Goal: Check status: Check status

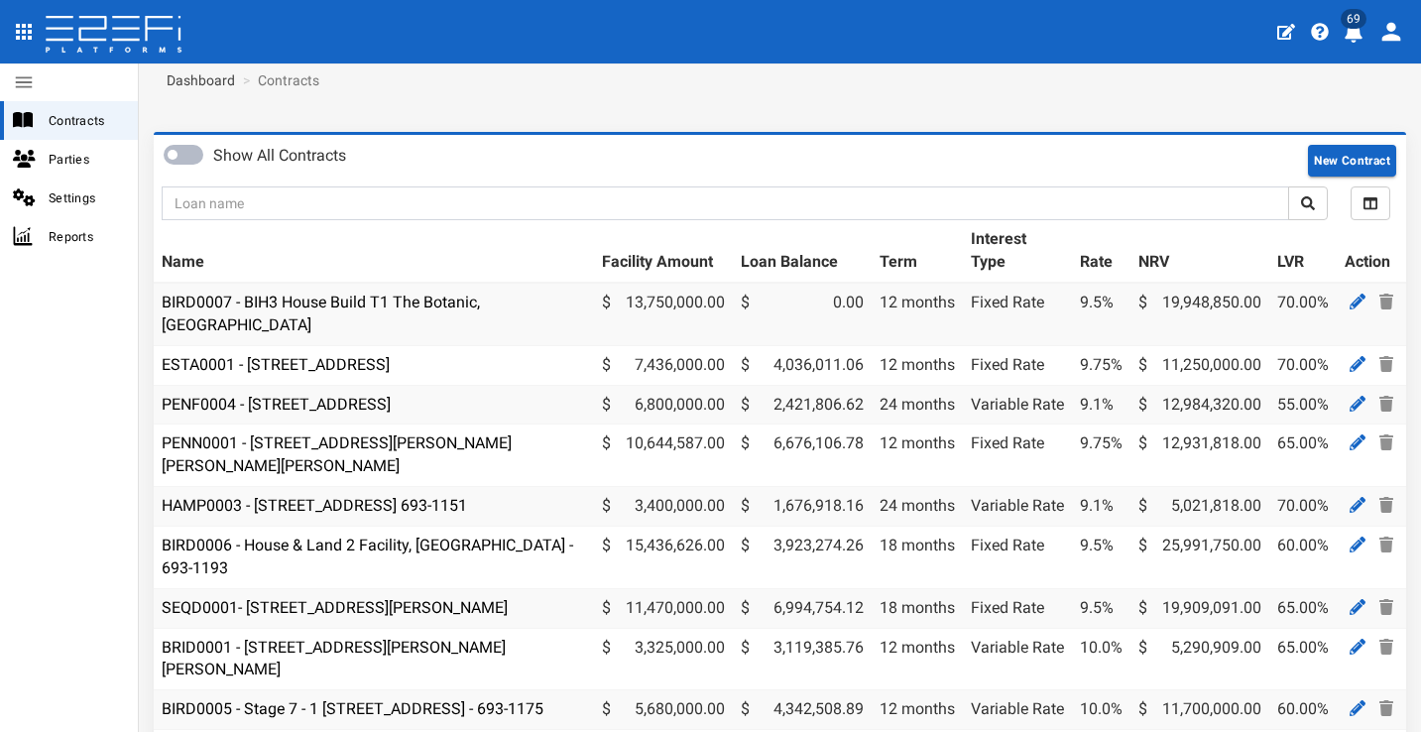
scroll to position [263, 0]
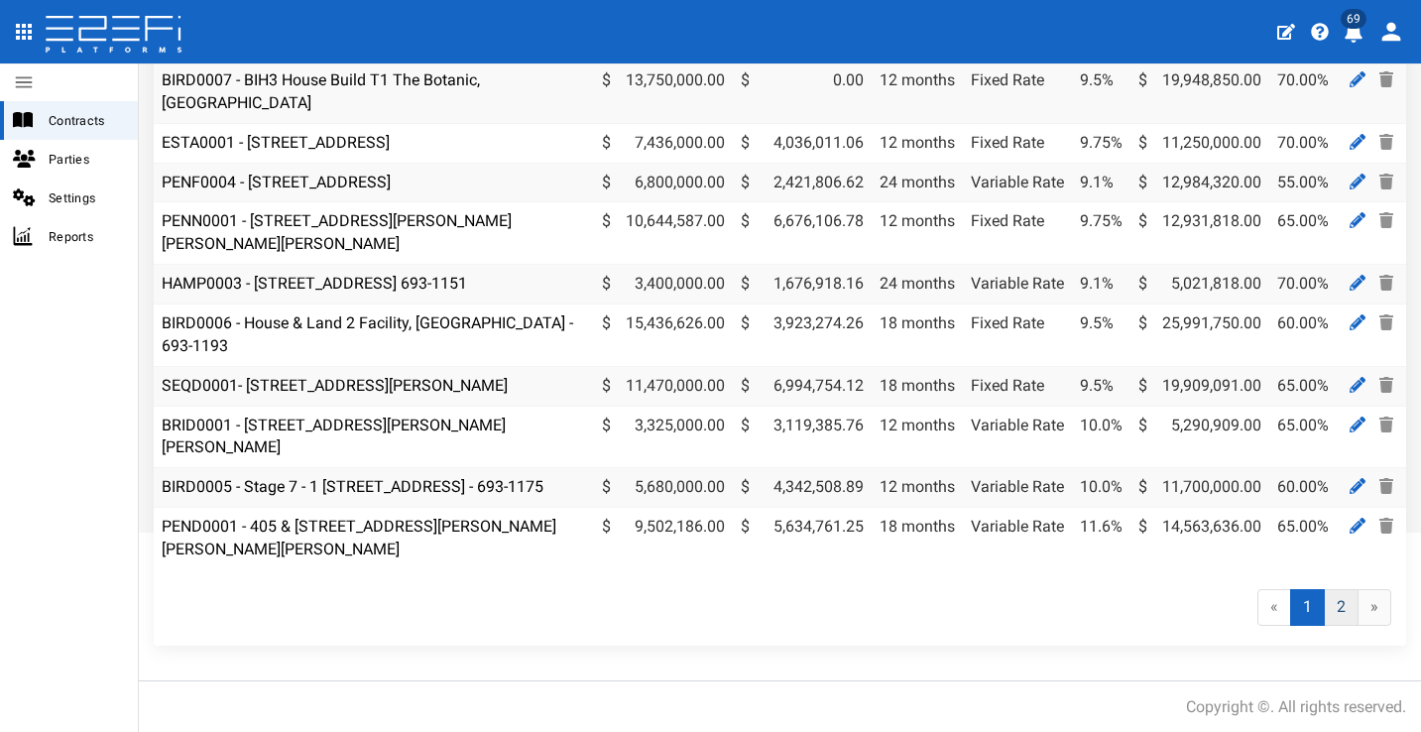
click at [1333, 613] on link "2" at bounding box center [1341, 607] width 35 height 37
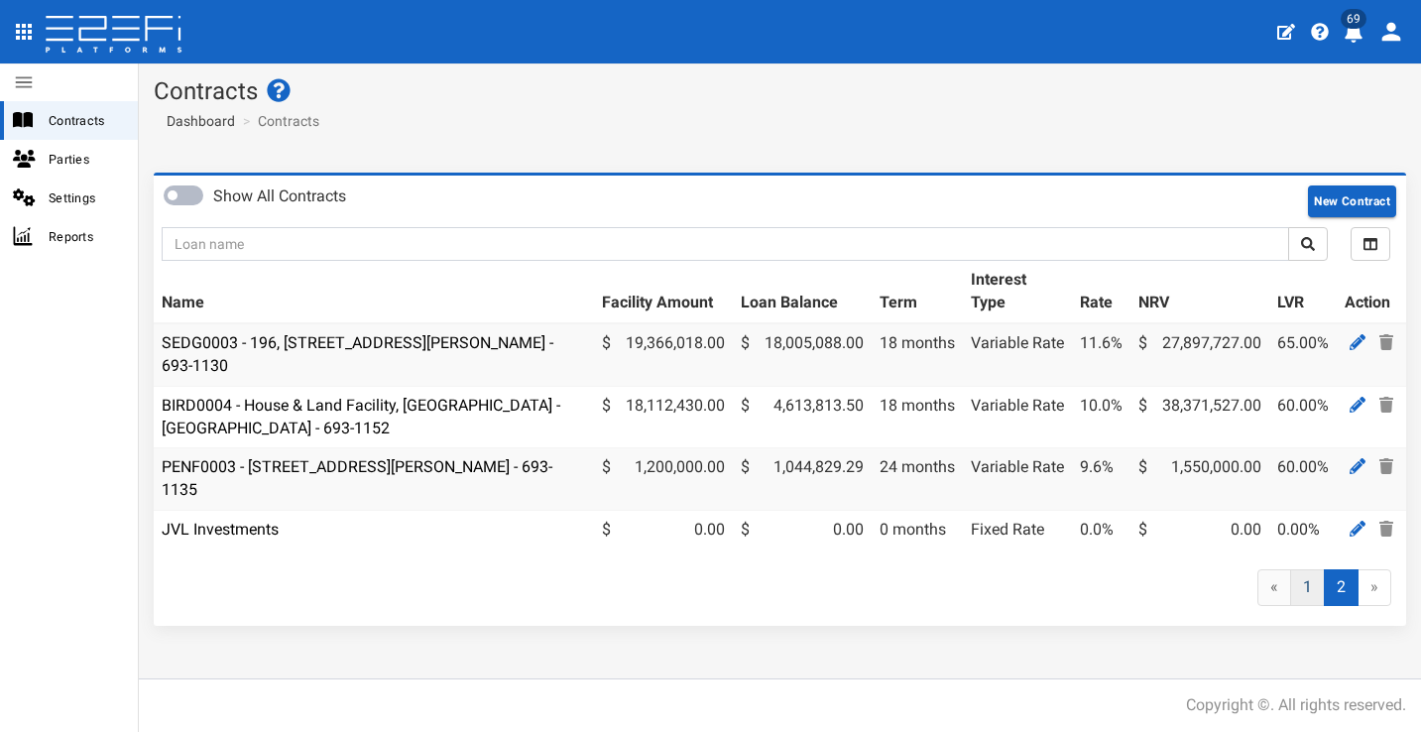
click at [1303, 594] on link "1" at bounding box center [1307, 587] width 35 height 37
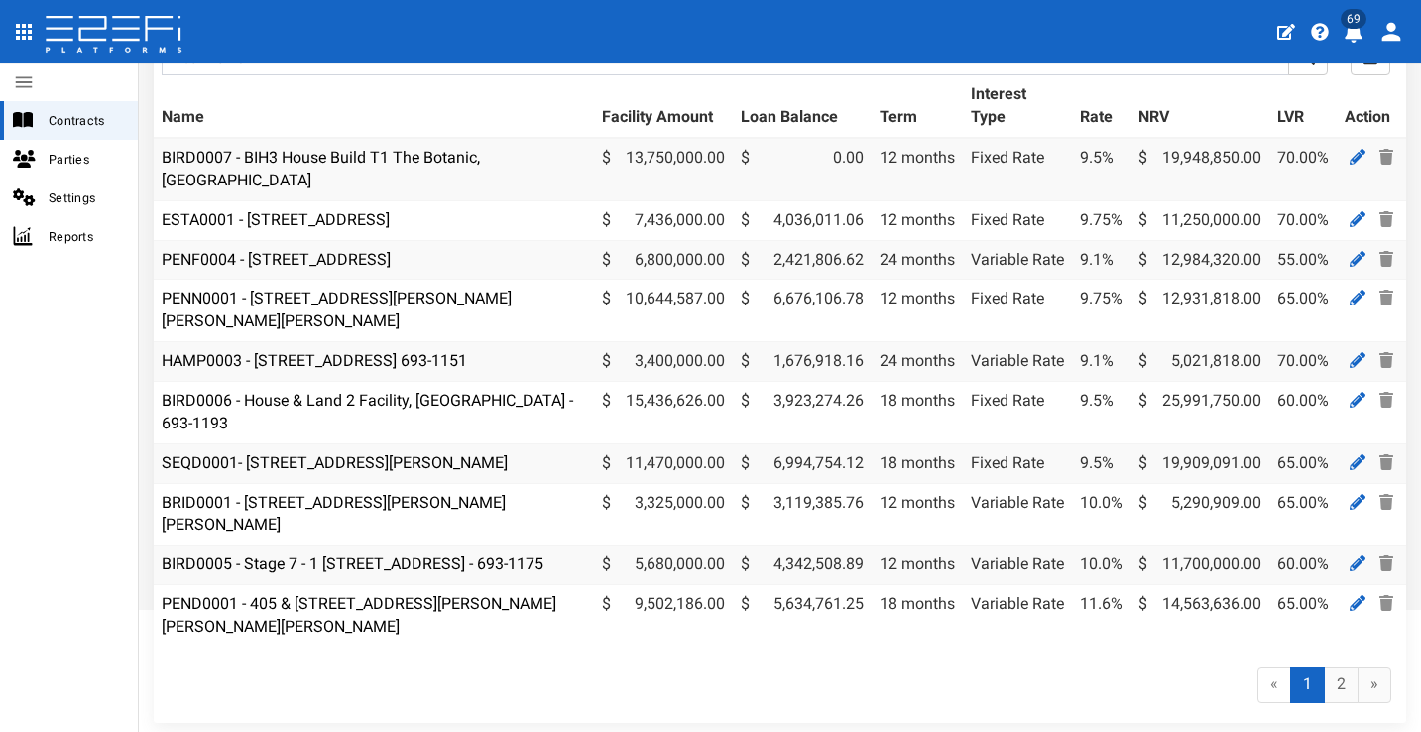
scroll to position [182, 0]
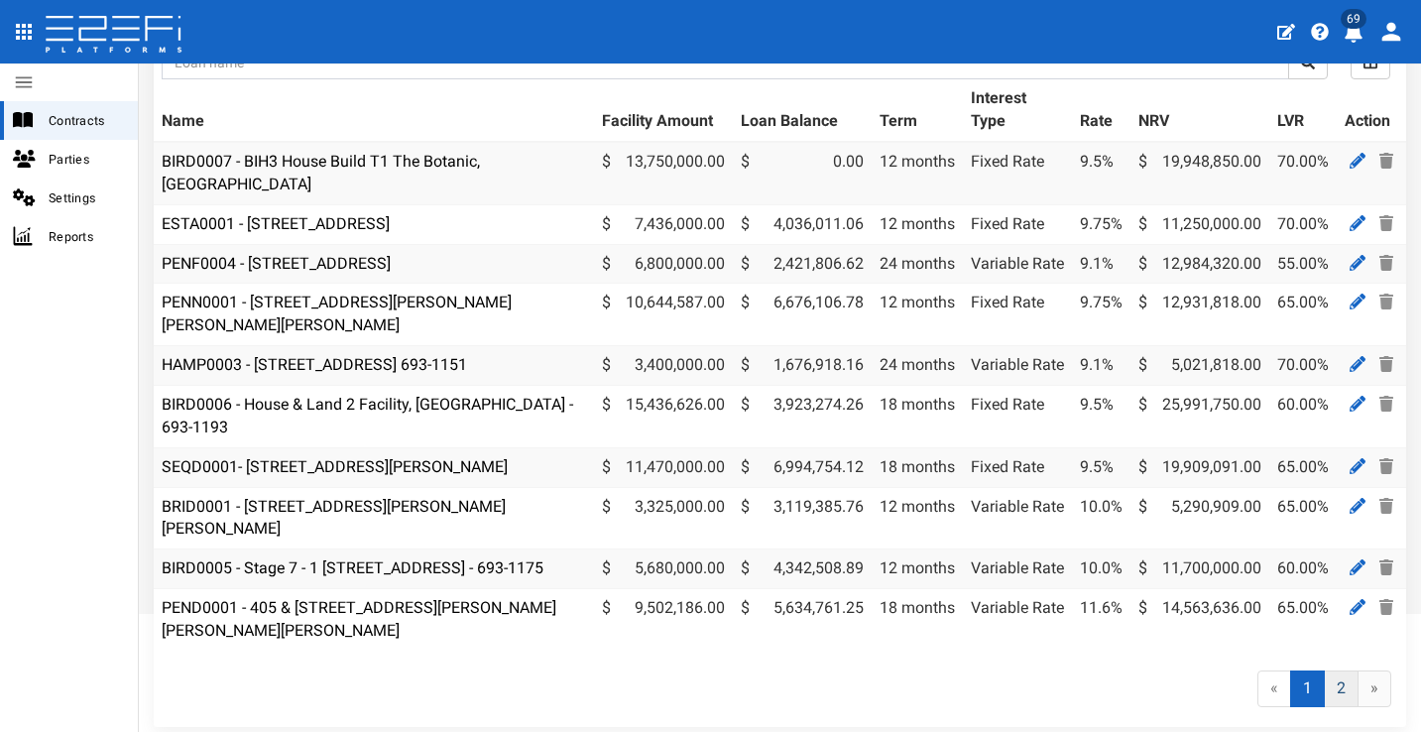
click at [1331, 686] on link "2" at bounding box center [1341, 688] width 35 height 37
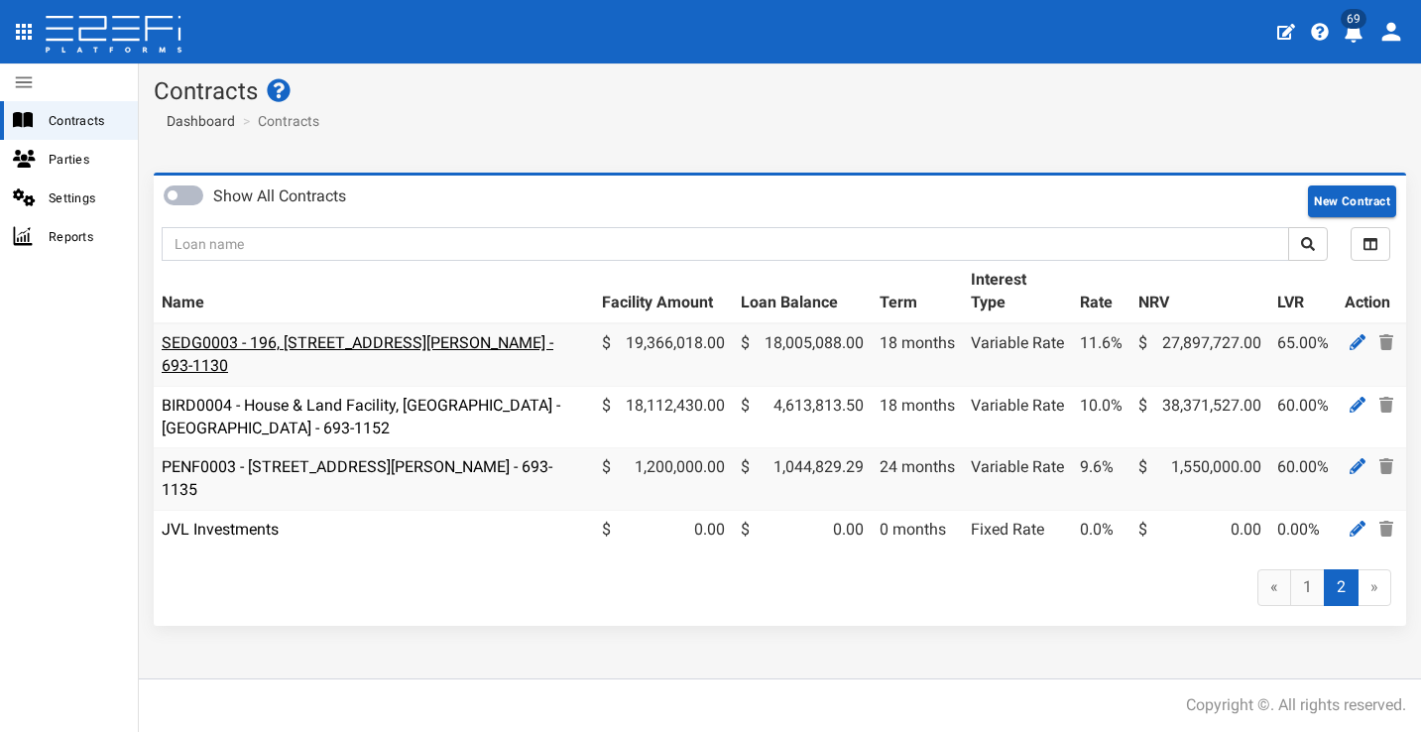
click at [403, 337] on link "SEDG0003 - 196, [STREET_ADDRESS][PERSON_NAME] - 693-1130" at bounding box center [358, 354] width 392 height 42
click at [1297, 589] on link "1" at bounding box center [1307, 587] width 35 height 37
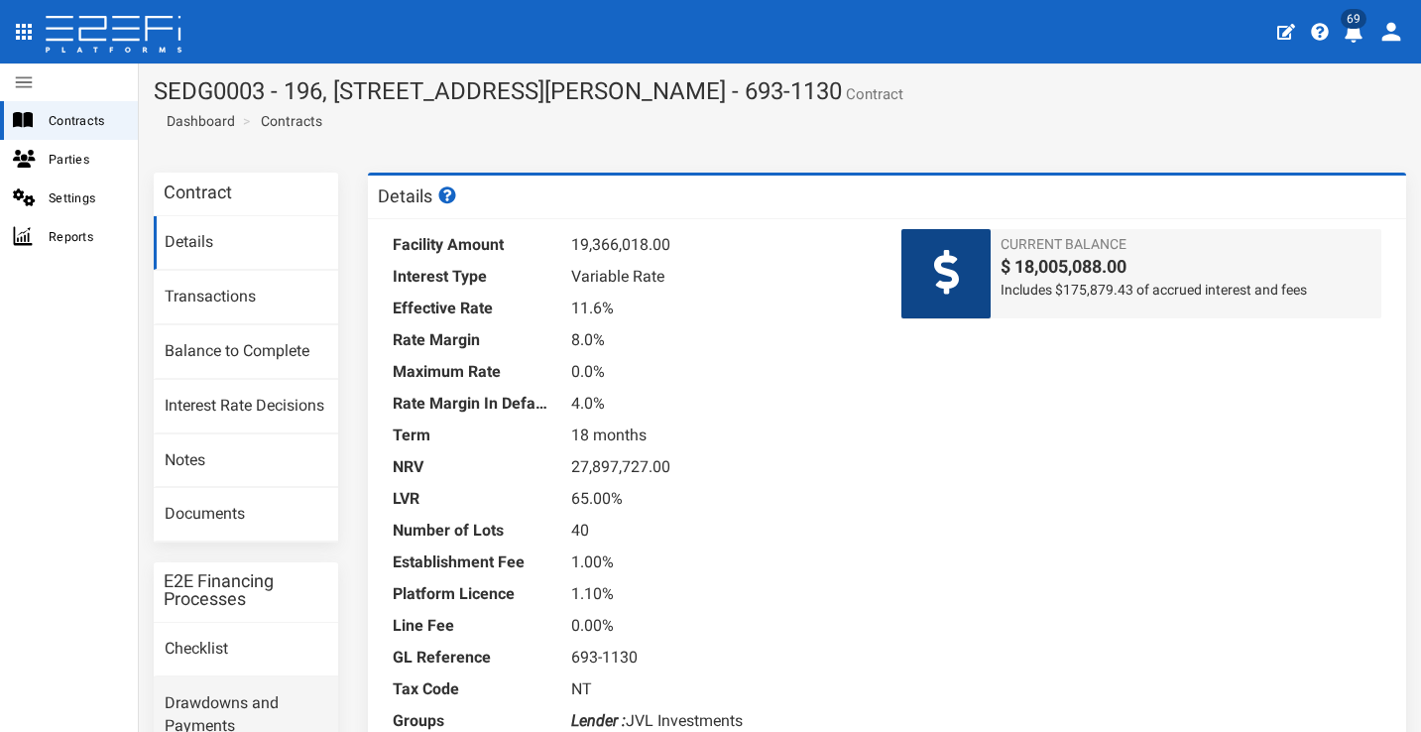
click at [261, 677] on link "Drawdowns and Payments" at bounding box center [246, 715] width 184 height 76
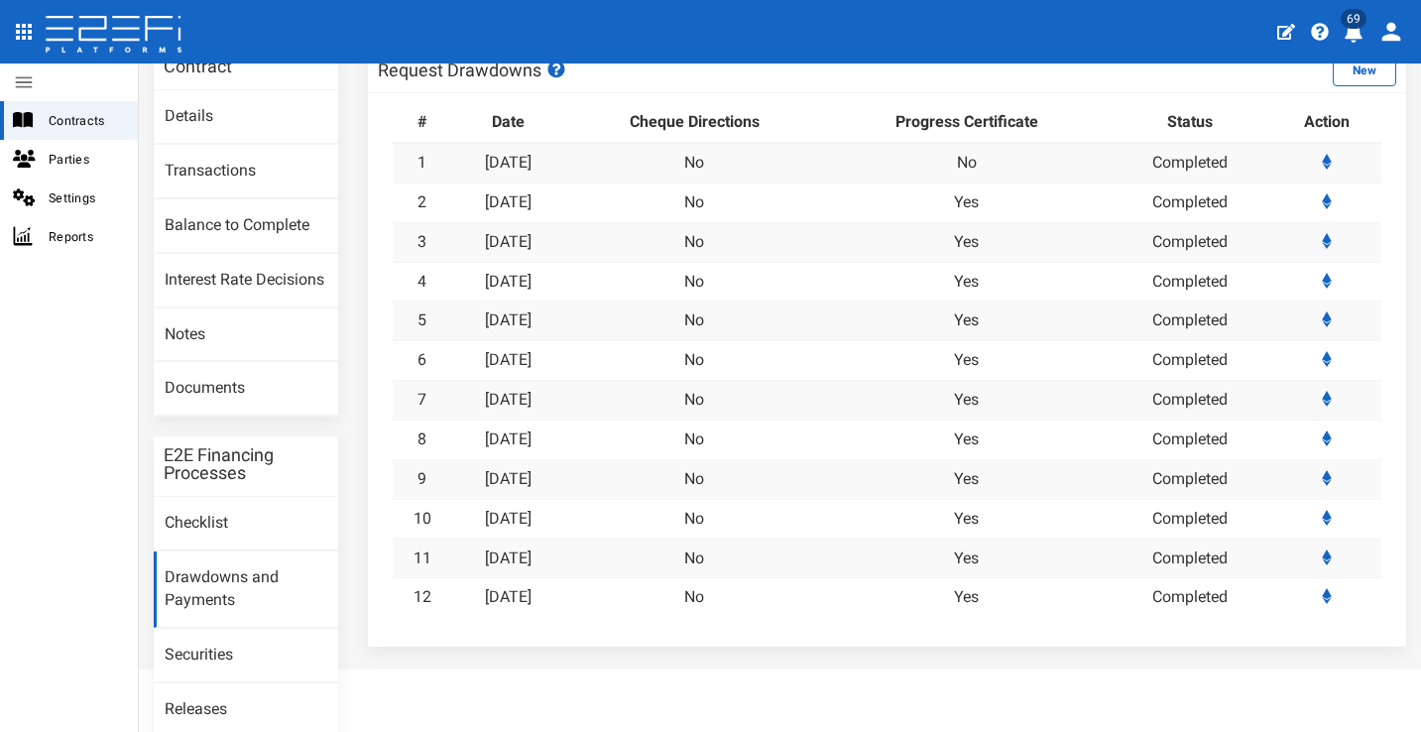
scroll to position [261, 0]
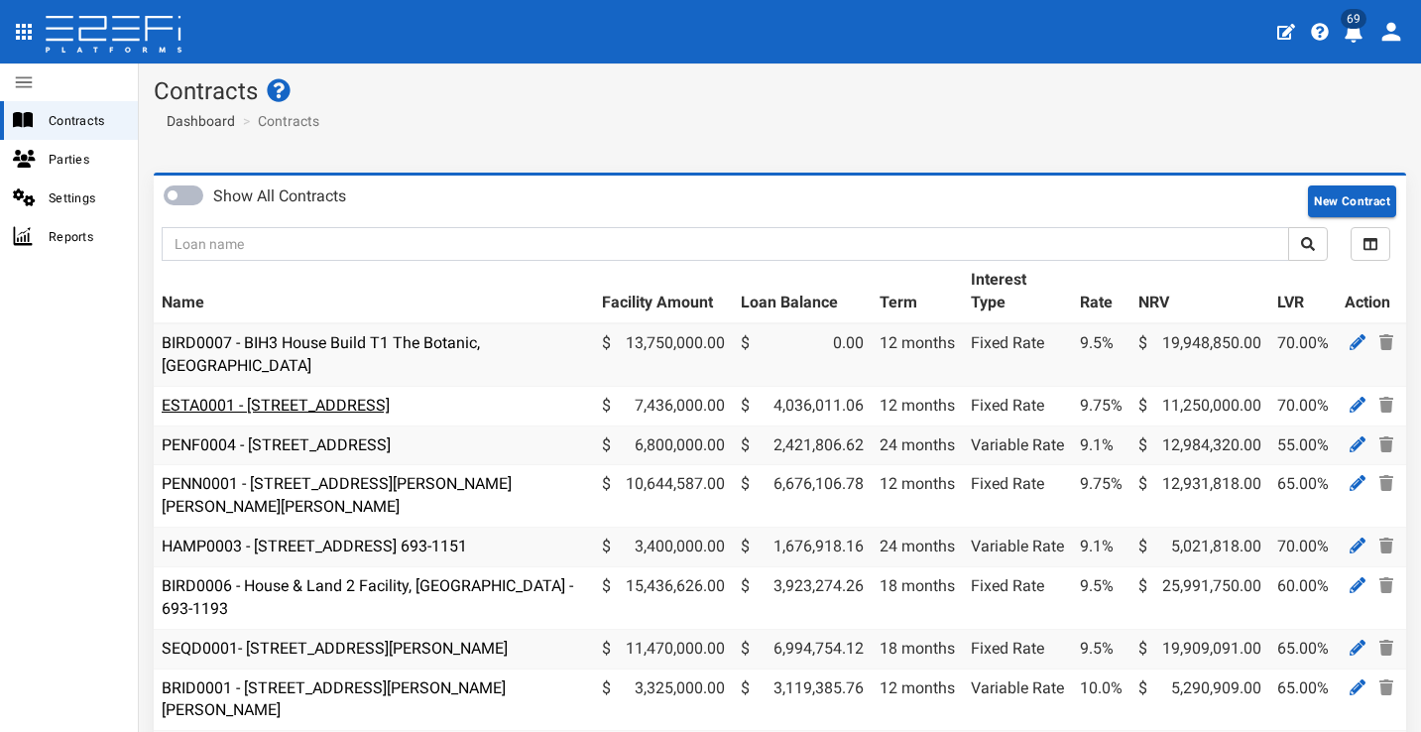
click at [390, 396] on link "ESTA0001 - [STREET_ADDRESS]" at bounding box center [276, 405] width 228 height 19
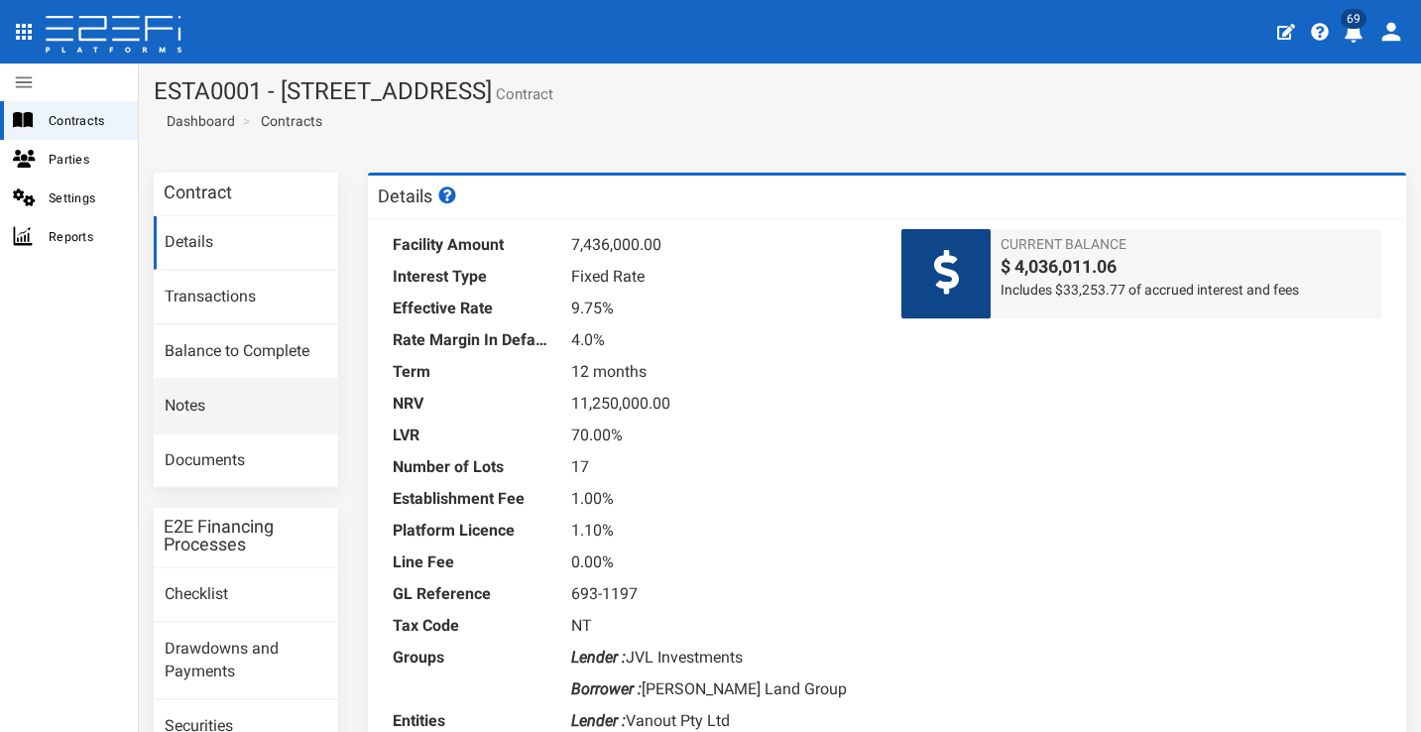
scroll to position [35, 0]
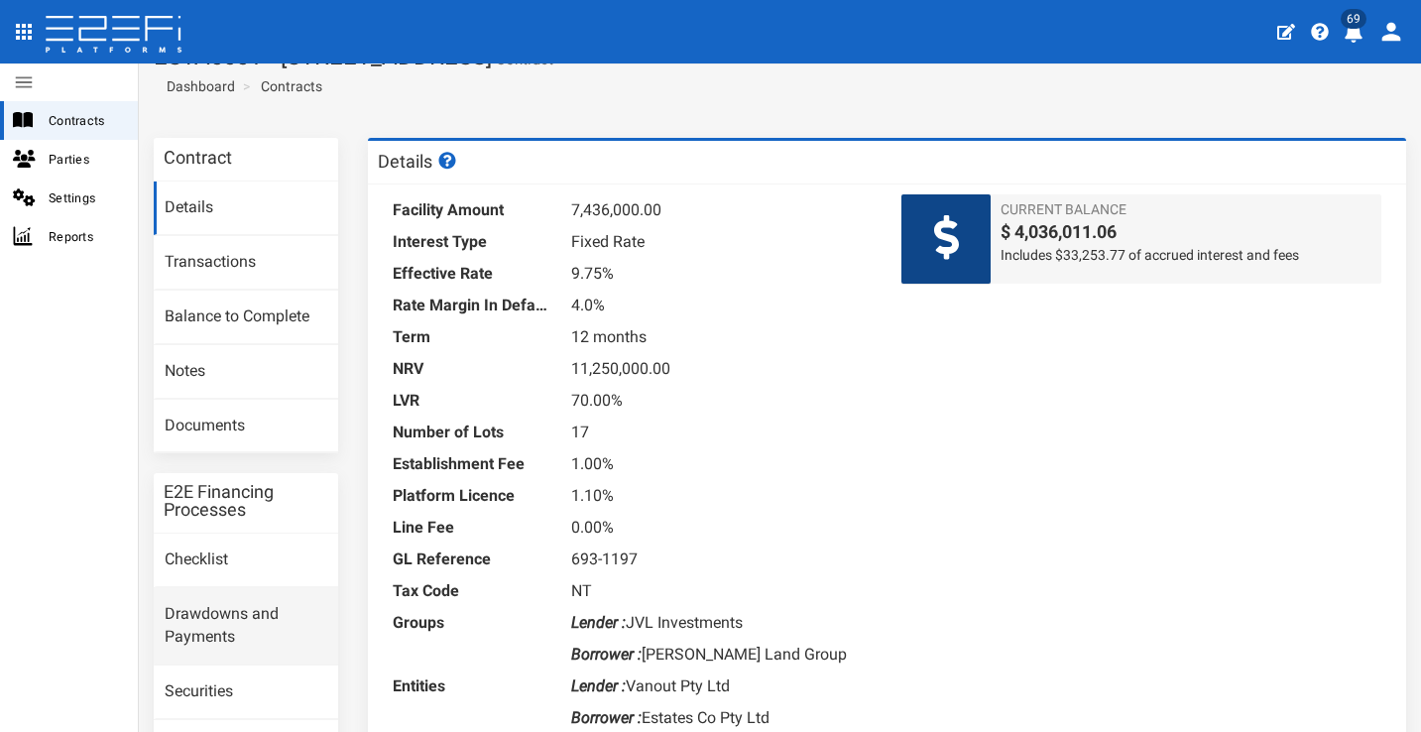
click at [252, 589] on link "Drawdowns and Payments" at bounding box center [246, 626] width 184 height 76
